Goal: Task Accomplishment & Management: Manage account settings

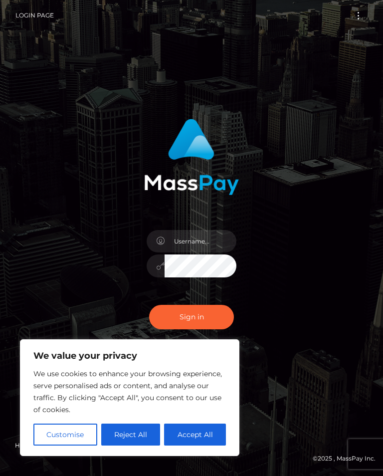
click at [194, 434] on button "Accept All" at bounding box center [195, 435] width 62 height 22
checkbox input "true"
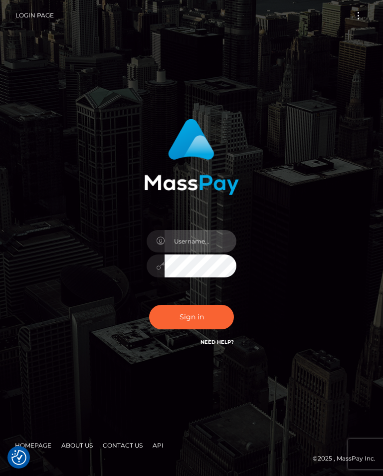
click at [201, 253] on input "text" at bounding box center [201, 241] width 72 height 22
type input "diamondhannett1"
click at [192, 325] on button "Sign in" at bounding box center [191, 317] width 85 height 24
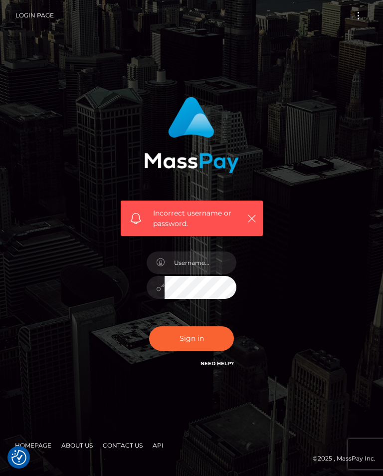
checkbox input "true"
click at [226, 367] on link "Need Help?" at bounding box center [217, 364] width 33 height 6
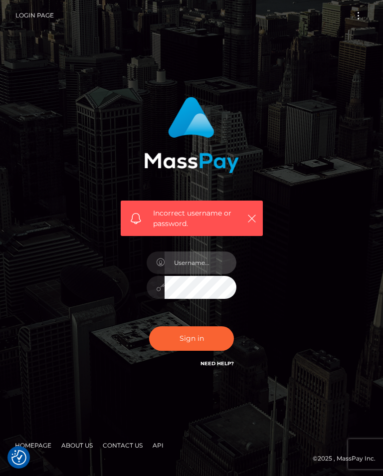
click at [200, 274] on input "text" at bounding box center [201, 263] width 72 height 22
type input "D"
type input "[EMAIL_ADDRESS][DOMAIN_NAME]"
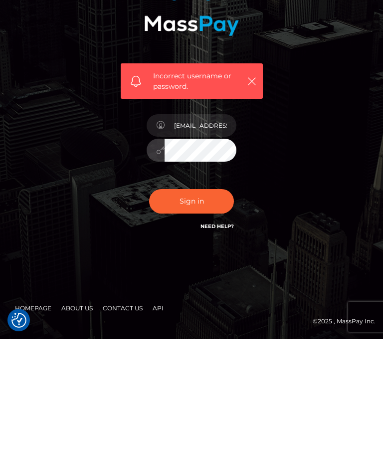
click at [202, 327] on button "Sign in" at bounding box center [191, 339] width 85 height 24
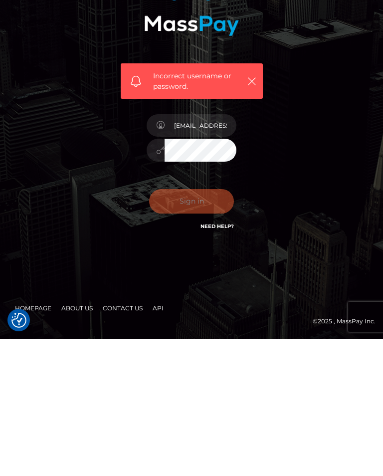
scroll to position [15, 0]
